Goal: Task Accomplishment & Management: Manage account settings

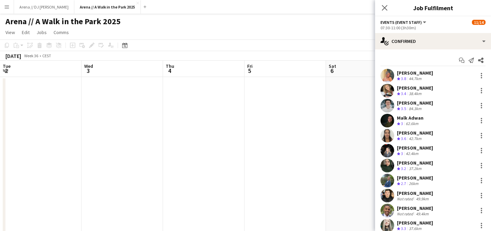
scroll to position [81, 0]
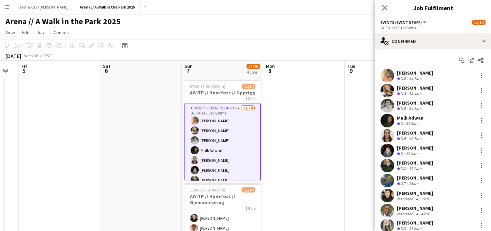
drag, startPoint x: 124, startPoint y: 116, endPoint x: 403, endPoint y: 125, distance: 279.1
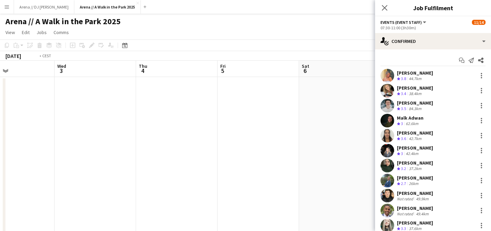
drag, startPoint x: 150, startPoint y: 144, endPoint x: 330, endPoint y: 153, distance: 180.2
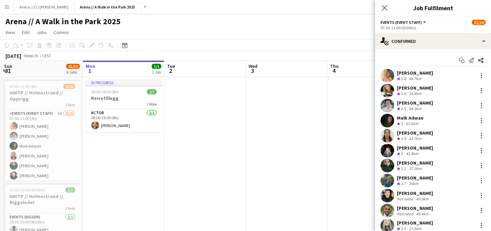
drag, startPoint x: 99, startPoint y: 156, endPoint x: 292, endPoint y: 156, distance: 192.6
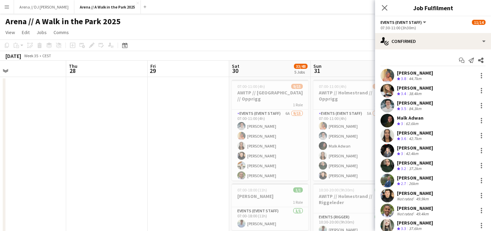
drag, startPoint x: 21, startPoint y: 154, endPoint x: 241, endPoint y: 154, distance: 219.6
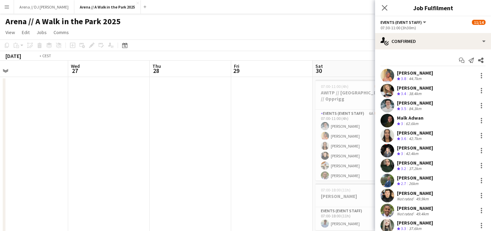
drag, startPoint x: 126, startPoint y: 147, endPoint x: 244, endPoint y: 151, distance: 117.7
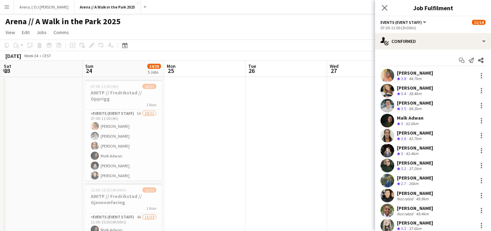
drag, startPoint x: 113, startPoint y: 151, endPoint x: 332, endPoint y: 136, distance: 220.0
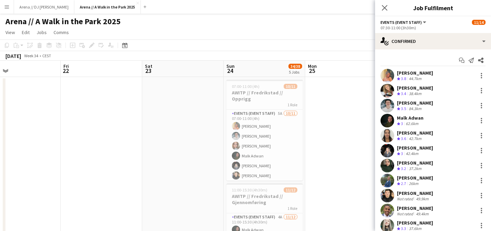
drag, startPoint x: 92, startPoint y: 142, endPoint x: 224, endPoint y: 139, distance: 131.3
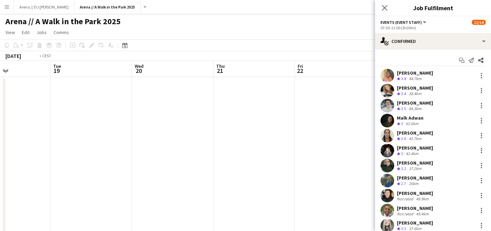
drag, startPoint x: 89, startPoint y: 146, endPoint x: 337, endPoint y: 141, distance: 247.9
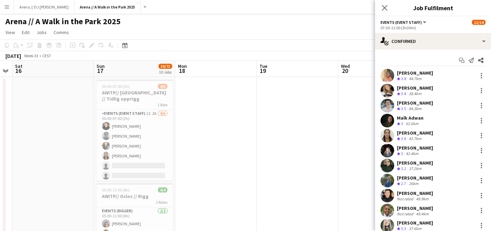
drag, startPoint x: 169, startPoint y: 138, endPoint x: 209, endPoint y: 138, distance: 40.2
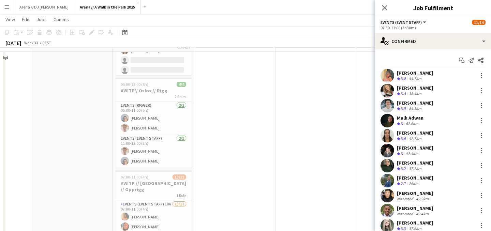
scroll to position [115, 0]
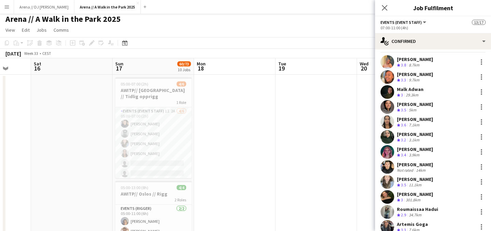
scroll to position [0, 0]
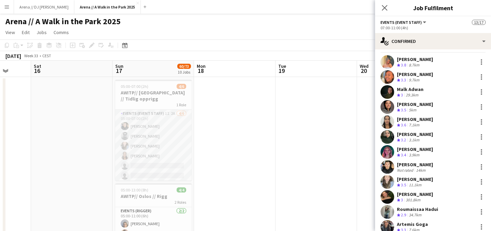
click at [167, 131] on app-card-role "Events (Event Staff) 1I 2A [DATE] 05:00-07:00 (2h) [PERSON_NAME] [PERSON_NAME] …" at bounding box center [153, 146] width 76 height 73
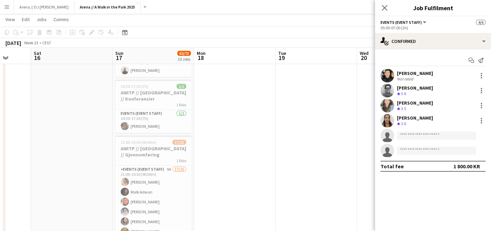
scroll to position [462, 0]
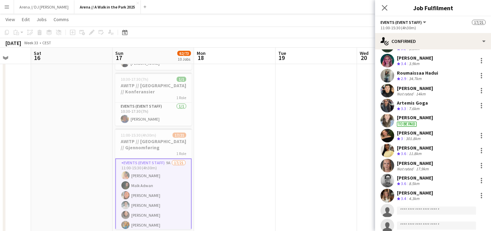
scroll to position [123, 0]
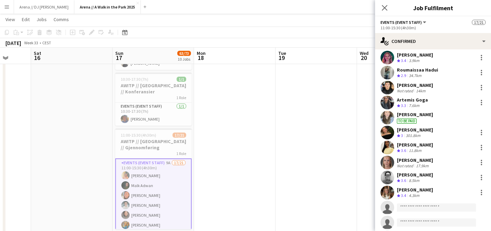
click at [294, 183] on app-date-cell at bounding box center [315, 25] width 81 height 822
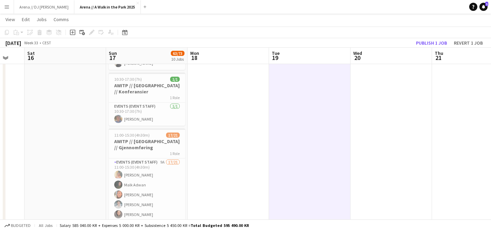
scroll to position [0, 223]
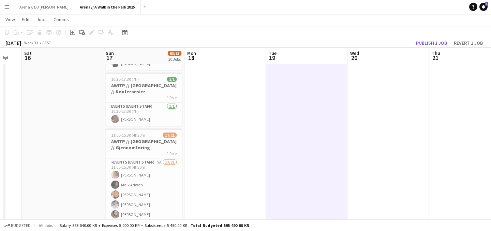
drag, startPoint x: 391, startPoint y: 181, endPoint x: 382, endPoint y: 181, distance: 9.5
click at [382, 181] on app-calendar-viewport "Wed 13 Thu 14 Fri 15 Sat 16 Sun 17 63/73 10 Jobs Mon 18 Tue 19 Wed 20 Thu 21 Fr…" at bounding box center [245, 0] width 491 height 871
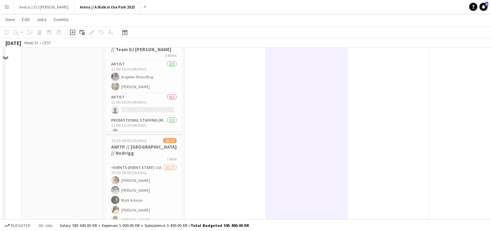
scroll to position [679, 0]
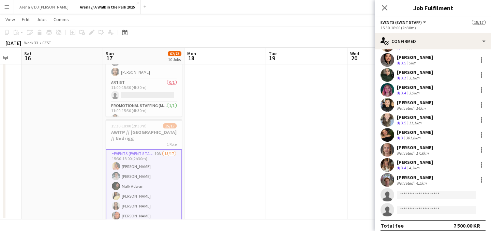
scroll to position [111, 0]
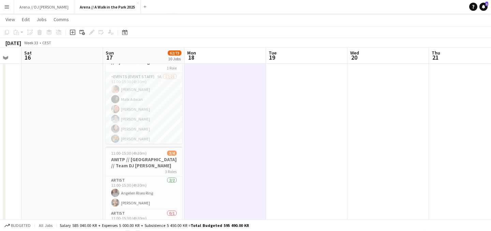
scroll to position [547, 0]
click at [150, 105] on app-card-role "Events (Event Staff) 9A 17/21 11:00-15:30 (4h30m) [PERSON_NAME] [PERSON_NAME] […" at bounding box center [144, 184] width 76 height 221
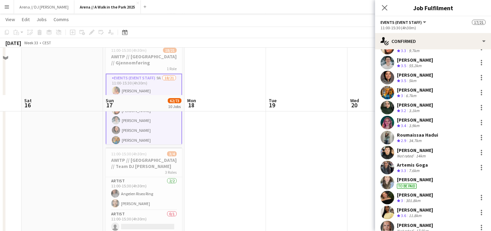
scroll to position [679, 0]
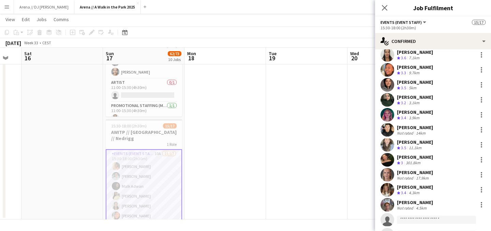
scroll to position [80, 0]
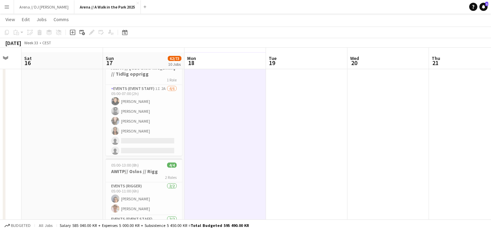
scroll to position [0, 0]
